Goal: Task Accomplishment & Management: Use online tool/utility

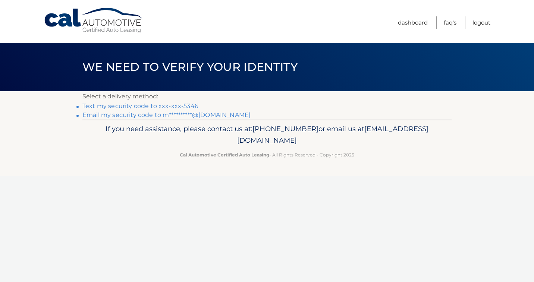
click at [191, 107] on link "Text my security code to xxx-xxx-5346" at bounding box center [140, 106] width 116 height 7
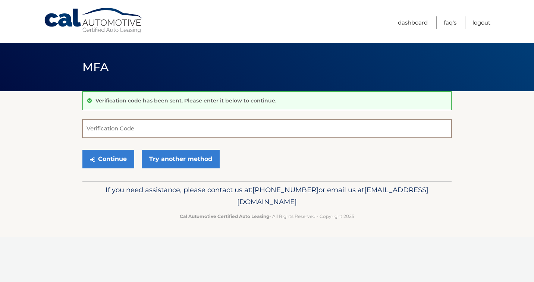
click at [186, 126] on input "Verification Code" at bounding box center [266, 128] width 369 height 19
type input "760397"
click at [114, 163] on button "Continue" at bounding box center [108, 159] width 52 height 19
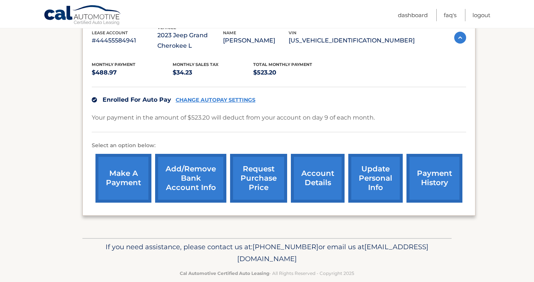
scroll to position [152, 0]
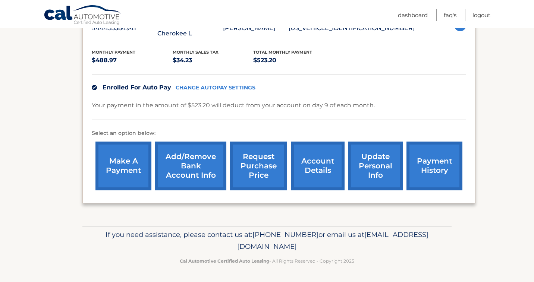
click at [256, 159] on link "request purchase price" at bounding box center [258, 166] width 57 height 49
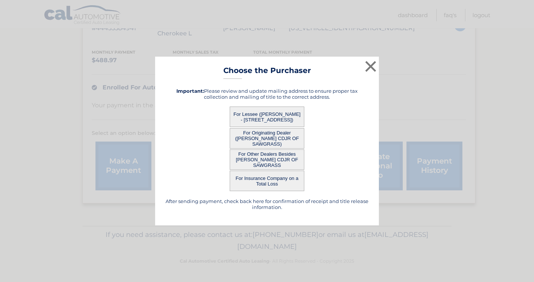
click at [270, 115] on button "For Lessee (MICHAEL SCHUBERTH - 1261 NW 94TH AVE, , PLANTATION, fl 33322)" at bounding box center [267, 117] width 75 height 21
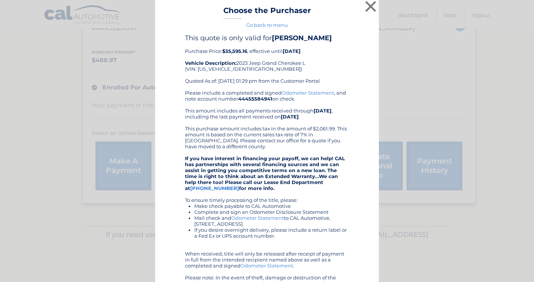
scroll to position [8, 0]
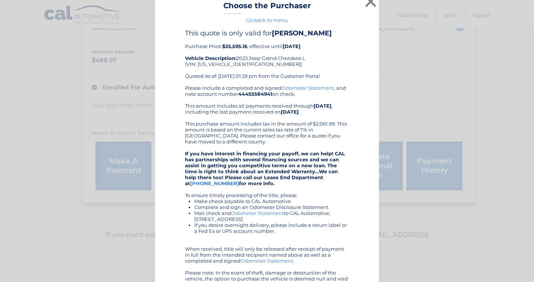
click at [435, 65] on div "× Choose the Purchaser Go back to menu After sending payment, check back here f…" at bounding box center [267, 175] width 528 height 367
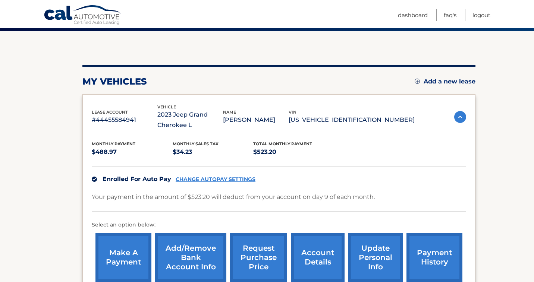
scroll to position [31, 0]
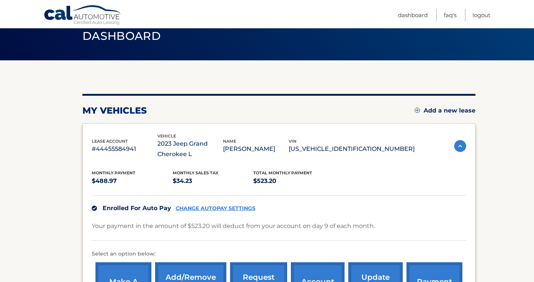
click at [409, 103] on div "my vehicles Add a new lease lease account #44455584941 vehicle 2023 Jeep Grand …" at bounding box center [278, 209] width 393 height 230
